Goal: Check status: Check status

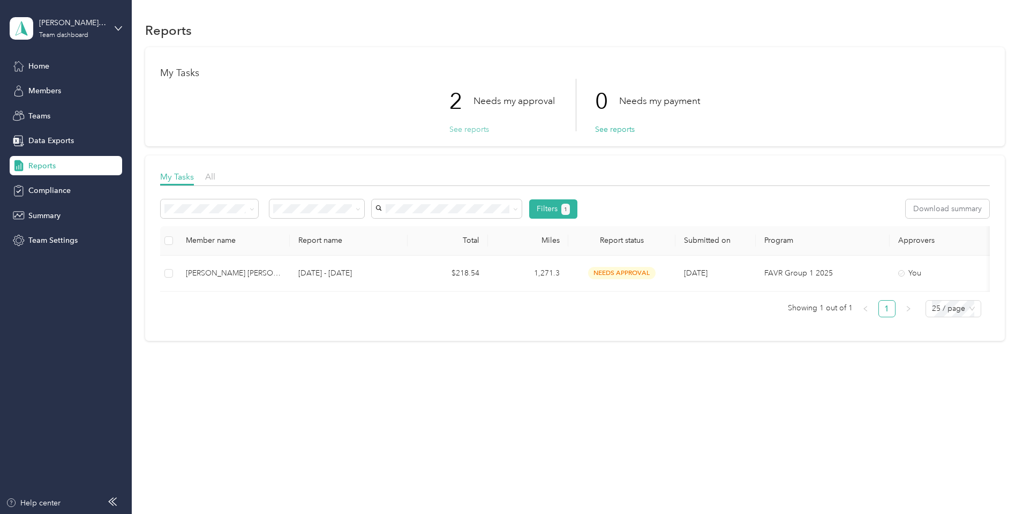
click at [473, 128] on button "See reports" at bounding box center [469, 129] width 40 height 11
click at [459, 128] on button "See reports" at bounding box center [469, 129] width 40 height 11
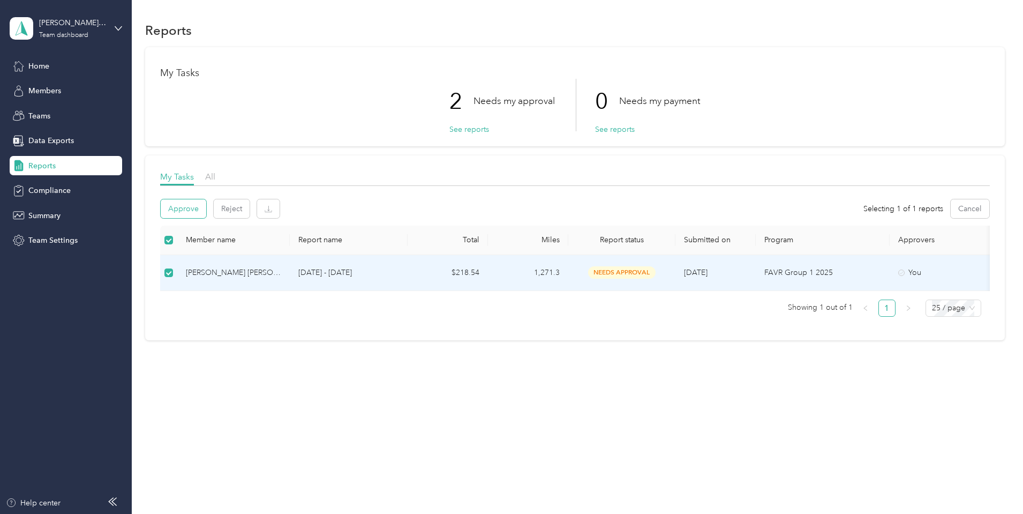
click at [206, 211] on button "Approve" at bounding box center [184, 208] width 46 height 19
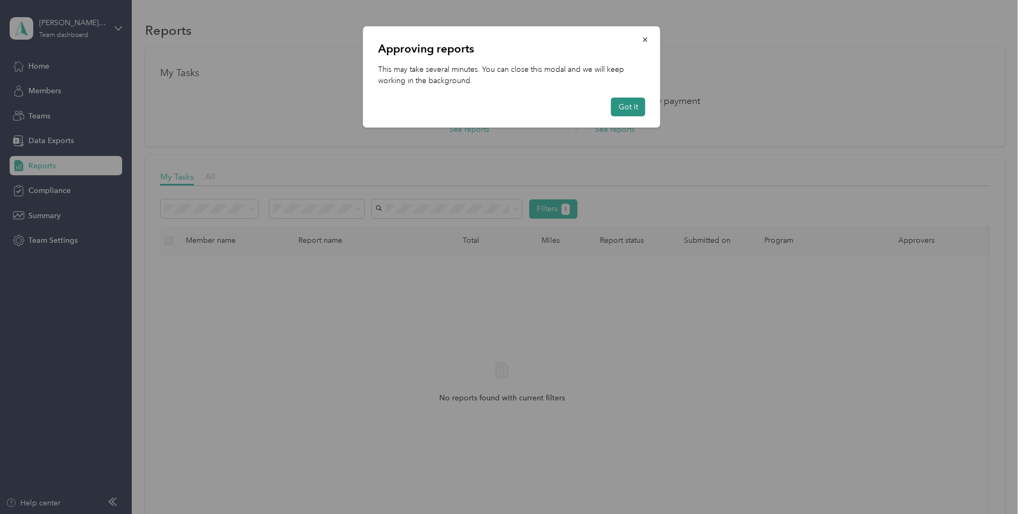
click at [618, 108] on button "Got it" at bounding box center [628, 107] width 34 height 19
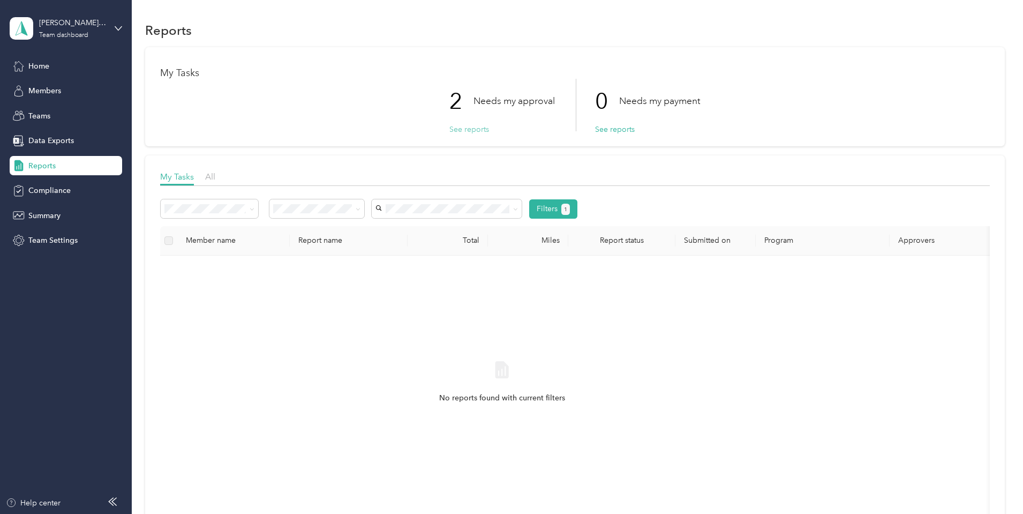
click at [459, 132] on button "See reports" at bounding box center [469, 129] width 40 height 11
